Goal: Task Accomplishment & Management: Complete application form

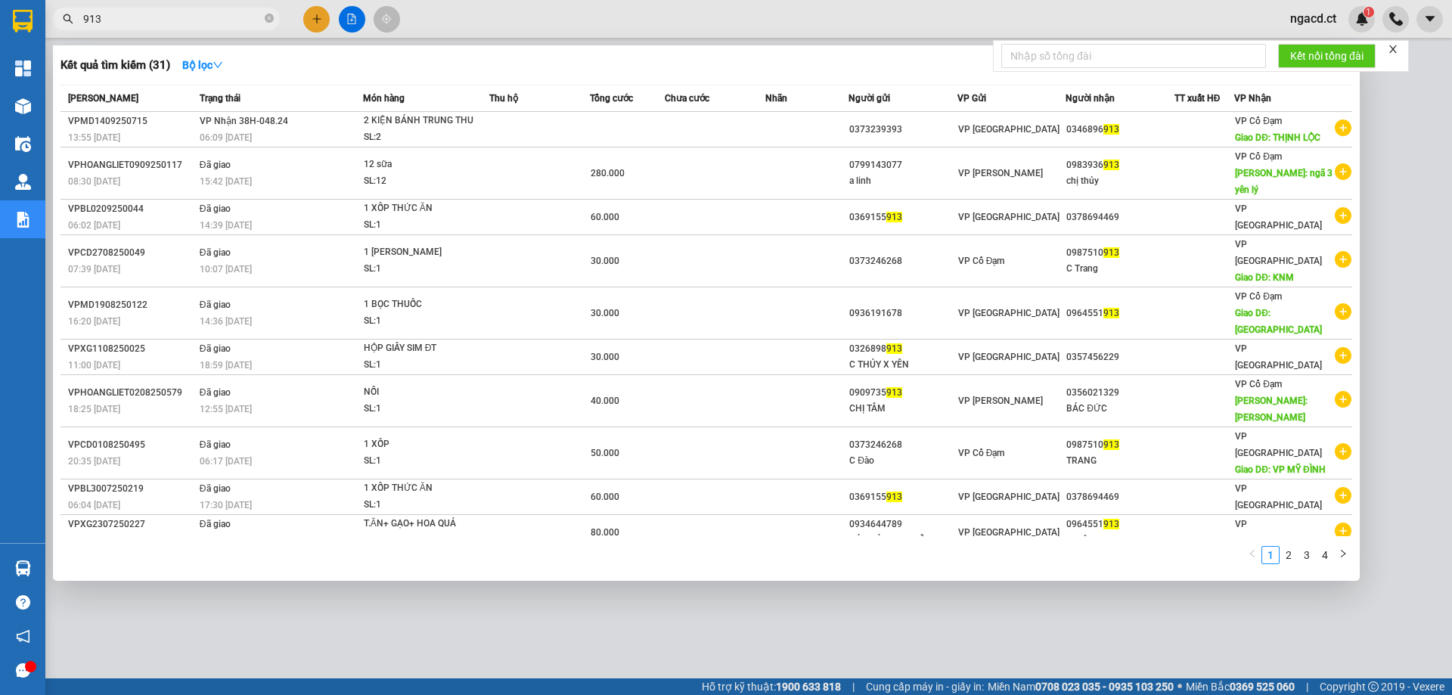
drag, startPoint x: 154, startPoint y: 16, endPoint x: 59, endPoint y: 17, distance: 94.5
click at [59, 17] on span "913" at bounding box center [166, 19] width 227 height 23
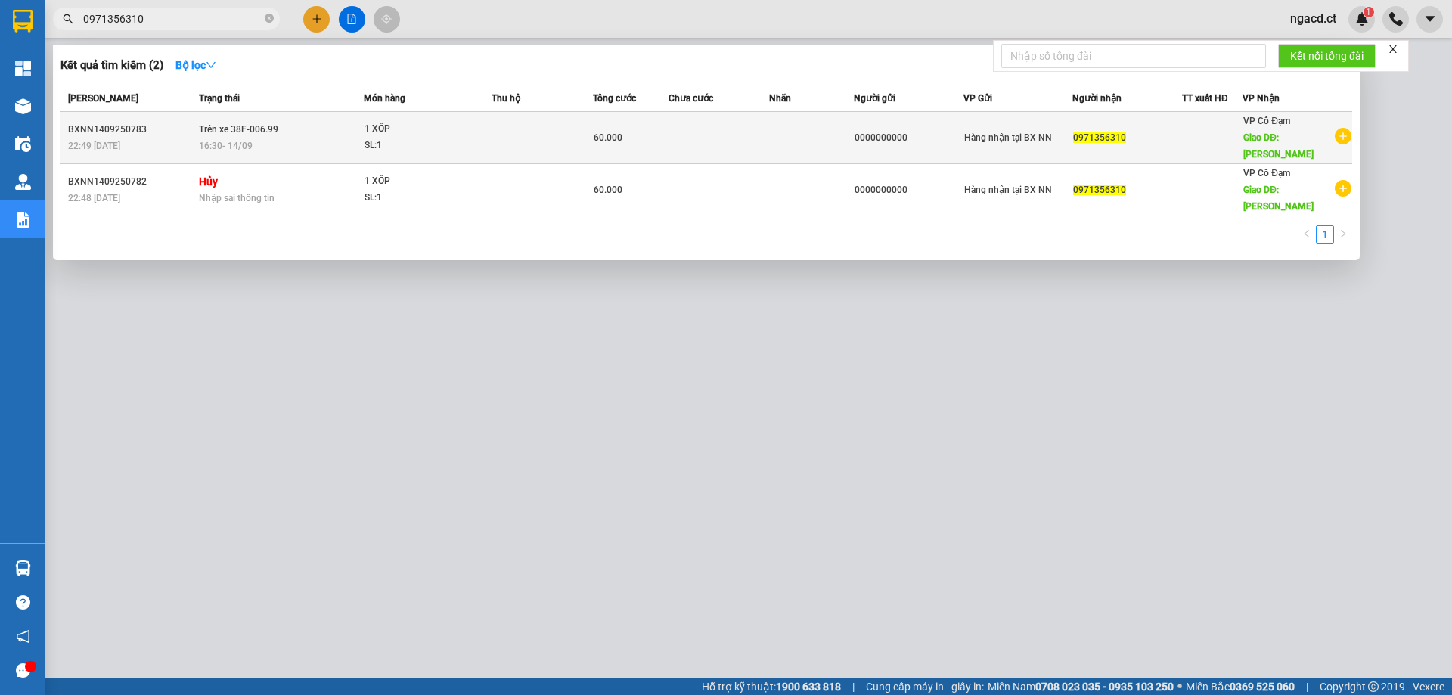
type input "0971356310"
click at [459, 138] on div "SL: 1" at bounding box center [420, 146] width 113 height 17
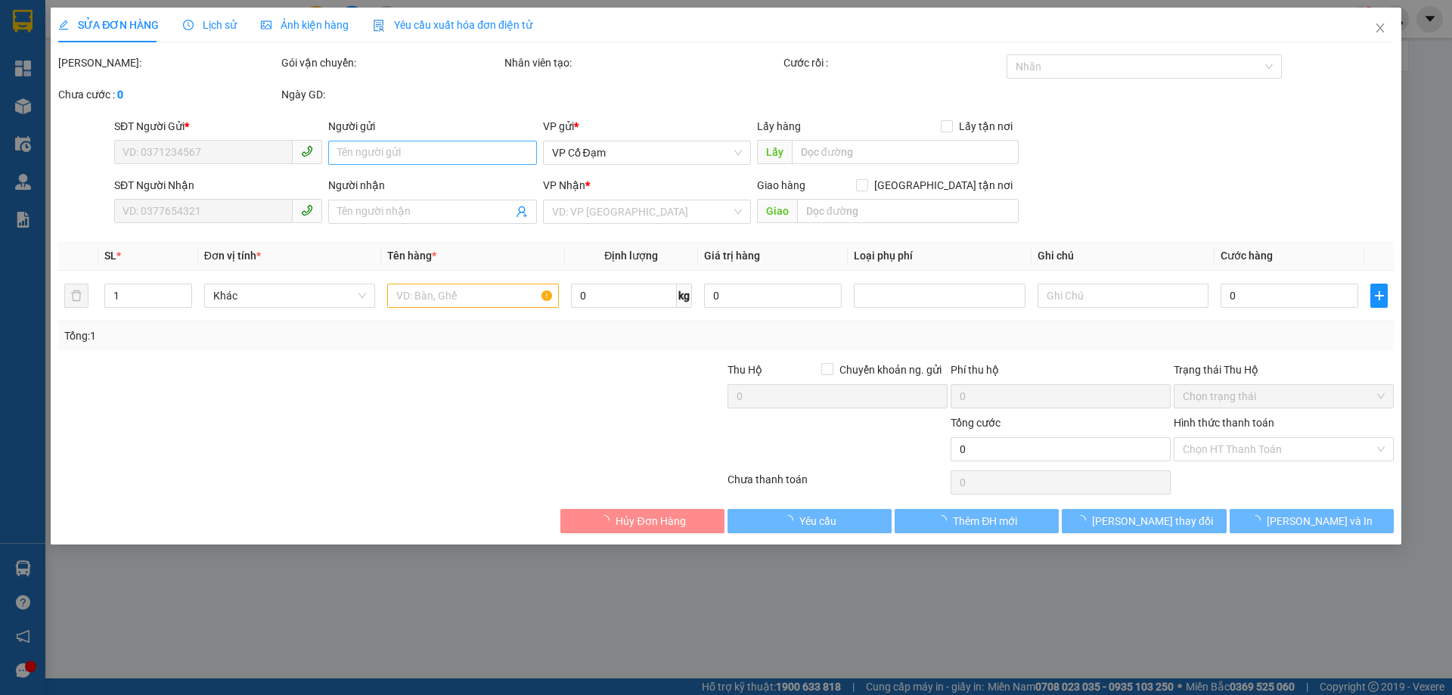
type input "0000000000"
type input "0971356310"
type input "[PERSON_NAME]"
type input "60.000"
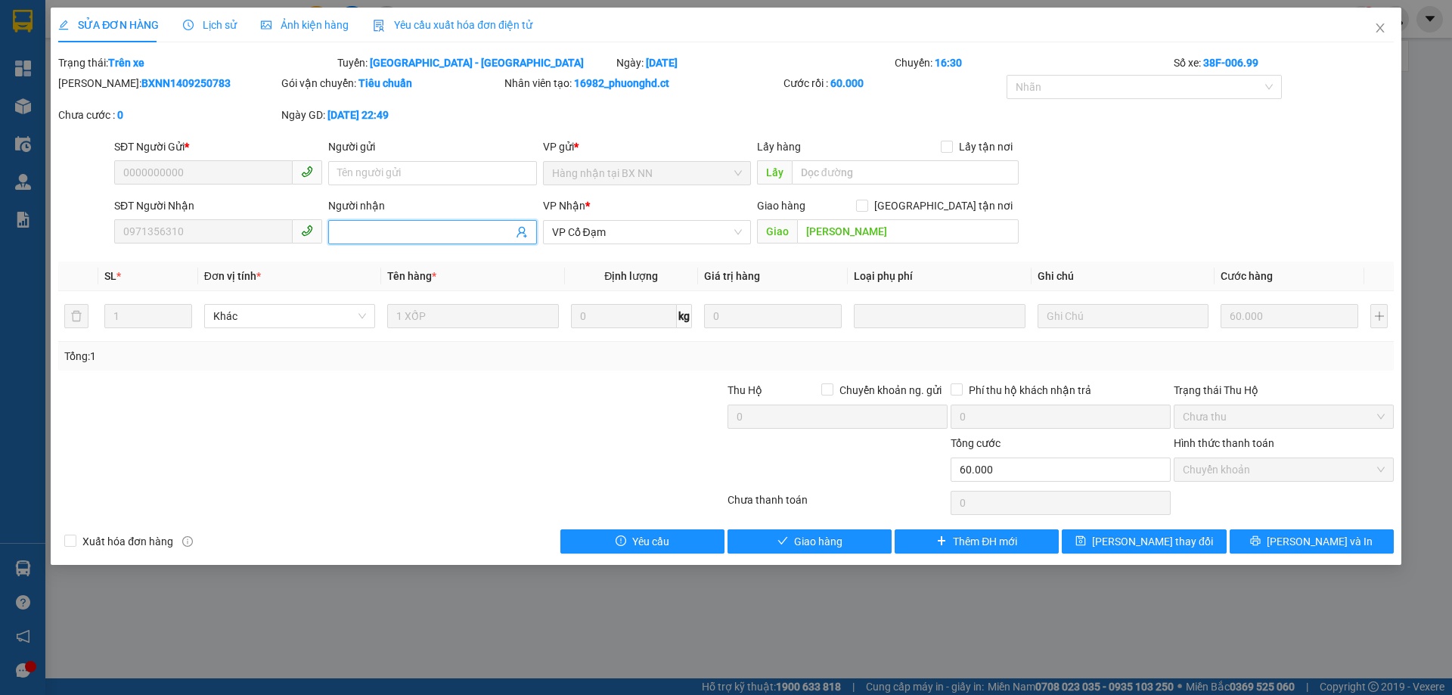
click at [377, 229] on input "Người nhận" at bounding box center [424, 232] width 175 height 17
type input "GỬI 824 TRẢ"
click at [1174, 537] on span "[PERSON_NAME] thay đổi" at bounding box center [1152, 541] width 121 height 17
